Goal: Information Seeking & Learning: Learn about a topic

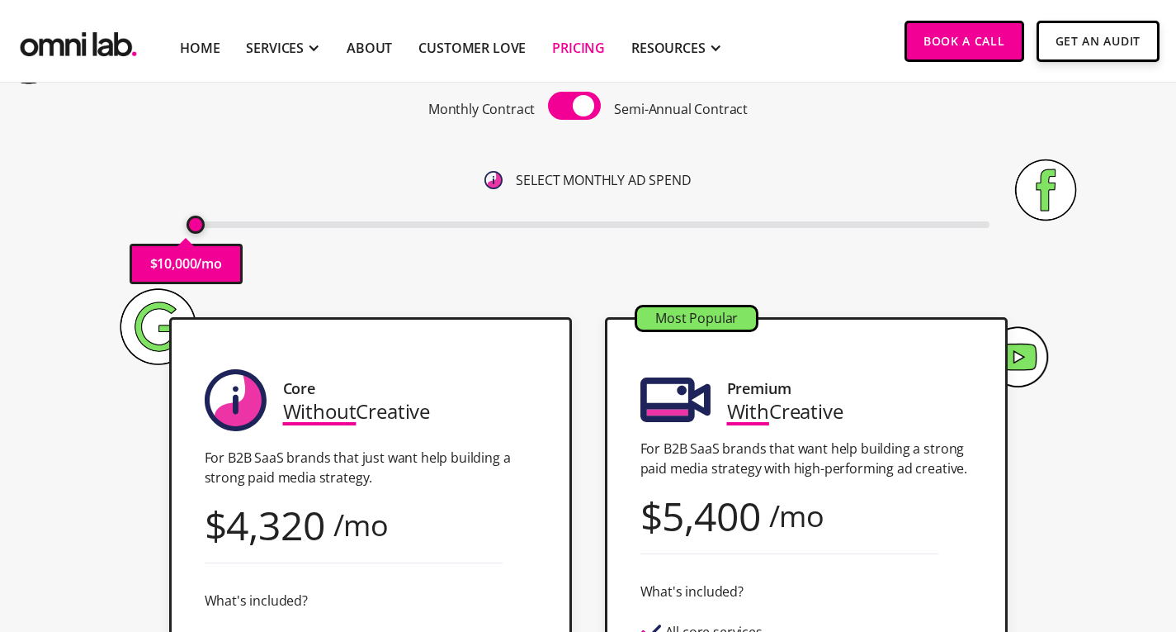
click at [584, 104] on span at bounding box center [574, 106] width 53 height 28
click at [575, 107] on input "checkbox" at bounding box center [575, 107] width 0 height 0
click at [584, 104] on span at bounding box center [574, 106] width 53 height 28
click at [575, 107] on input "checkbox" at bounding box center [575, 107] width 0 height 0
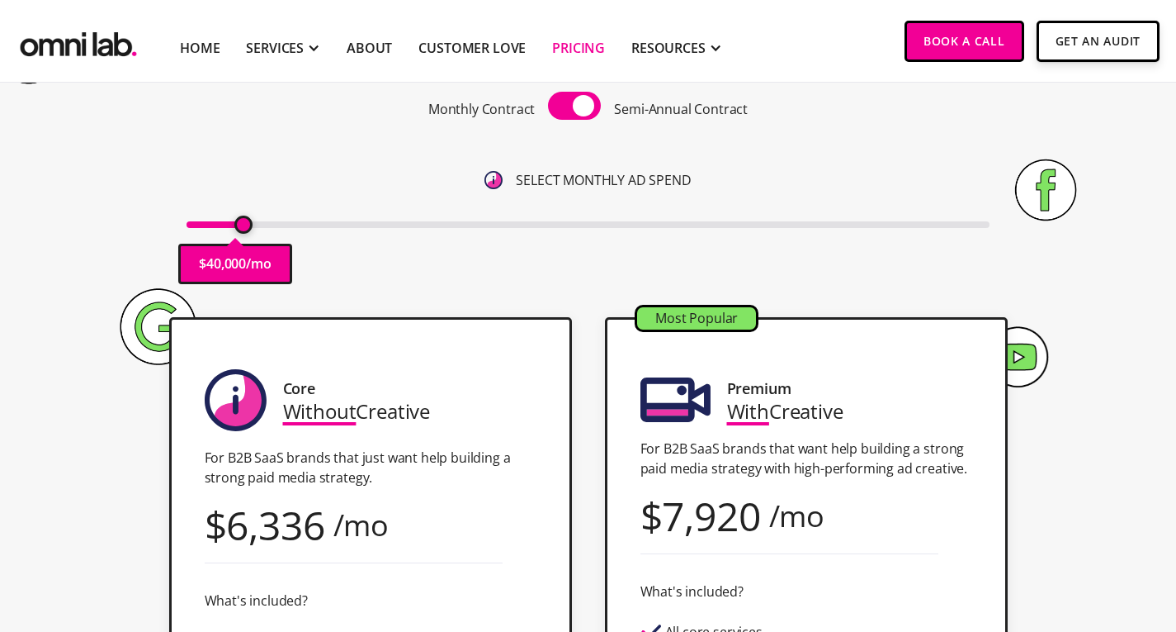
drag, startPoint x: 196, startPoint y: 231, endPoint x: 245, endPoint y: 233, distance: 49.6
type input "40000"
click at [245, 228] on input "range" at bounding box center [588, 224] width 803 height 7
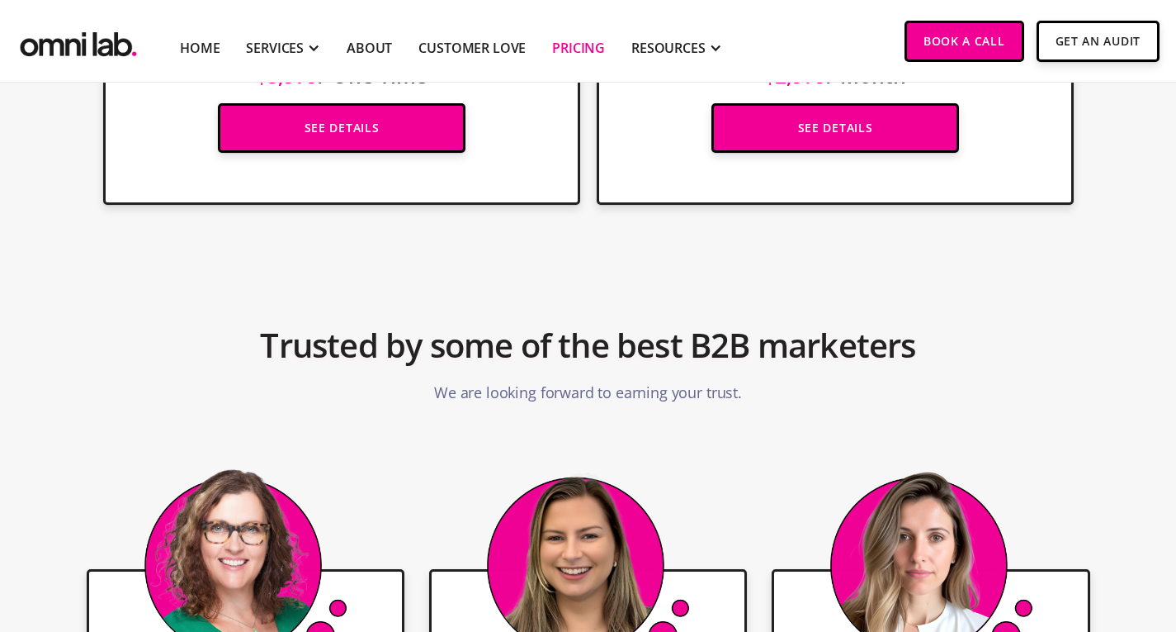
scroll to position [2807, 0]
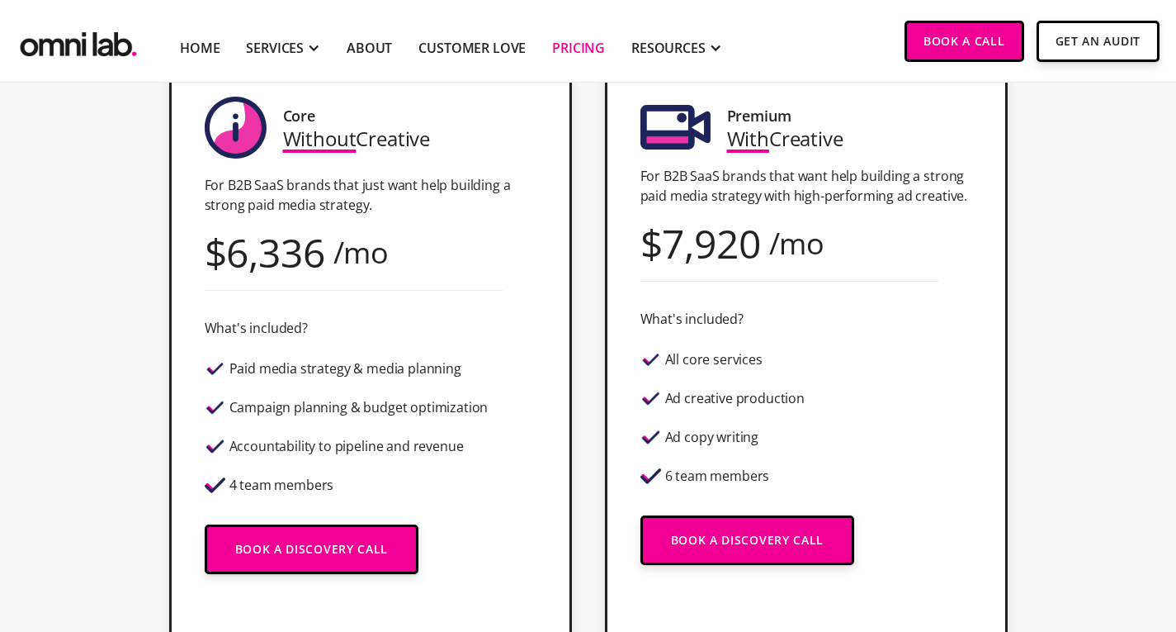
scroll to position [468, 0]
